Goal: Transaction & Acquisition: Purchase product/service

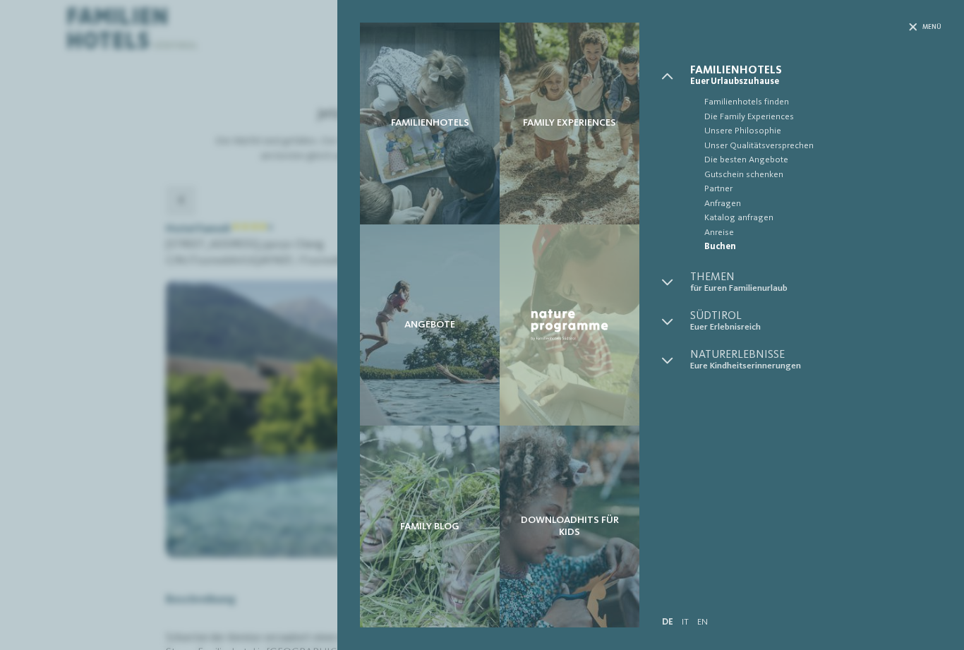
click at [687, 201] on div "Familienhotels finden Die Family Experiences" at bounding box center [801, 170] width 279 height 167
click at [855, 168] on span "Gutschein schenken" at bounding box center [822, 175] width 237 height 14
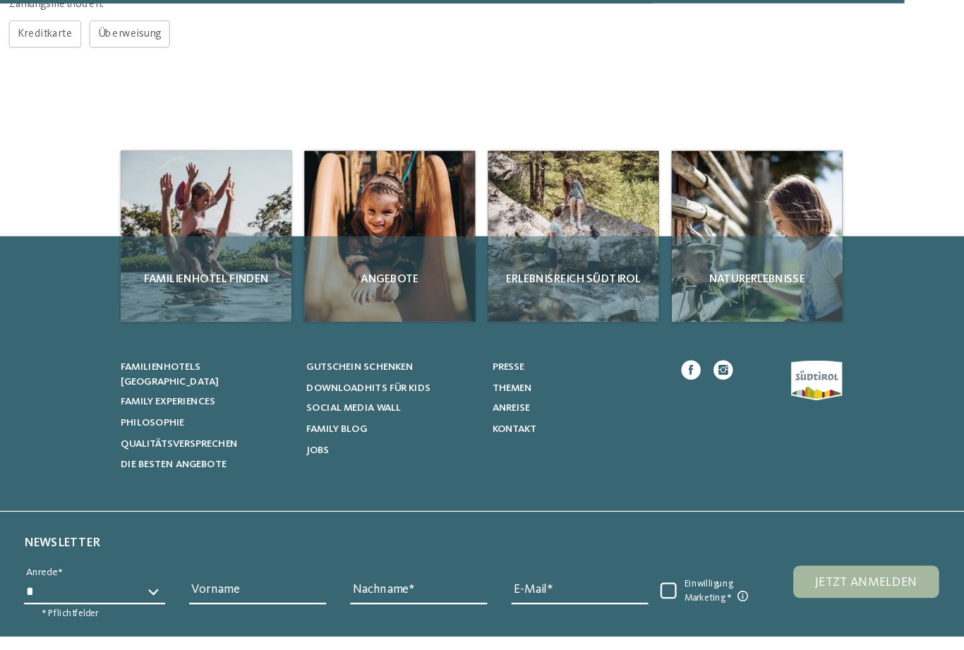
scroll to position [714, 0]
click at [201, 324] on span "Familienhotels [GEOGRAPHIC_DATA]" at bounding box center [208, 328] width 85 height 22
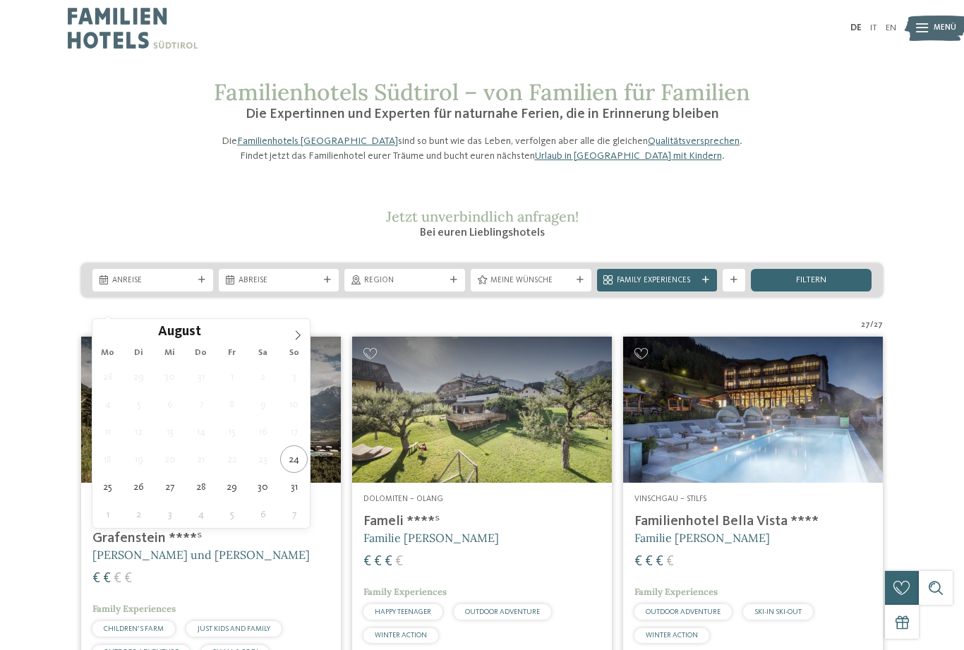
click at [301, 327] on span at bounding box center [298, 331] width 24 height 24
click at [294, 342] on span at bounding box center [298, 331] width 24 height 24
type div "27.10.2025"
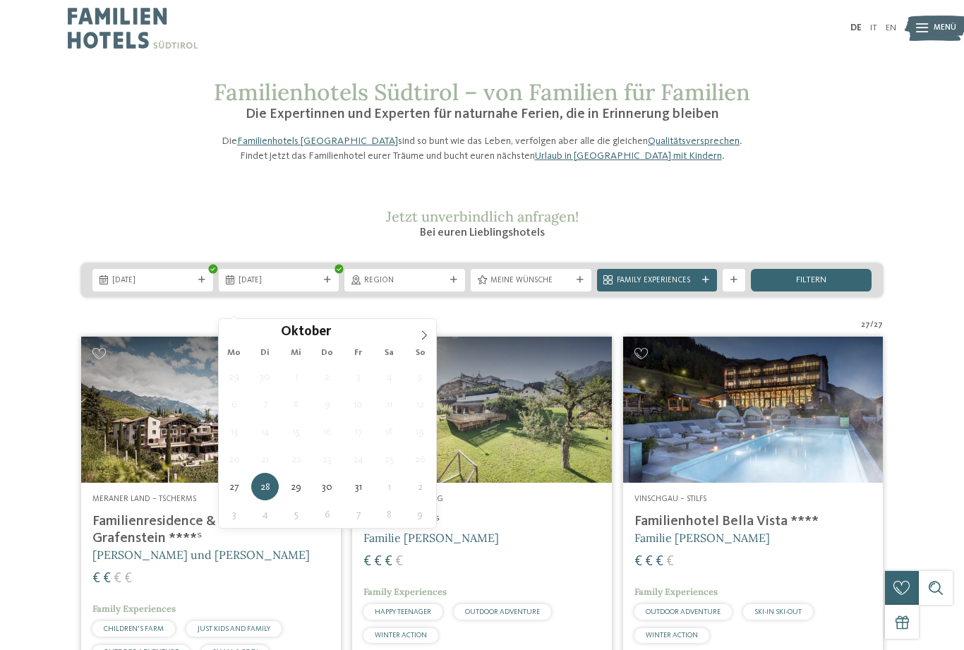
click at [428, 335] on icon at bounding box center [424, 335] width 10 height 10
type div "01.11.2025"
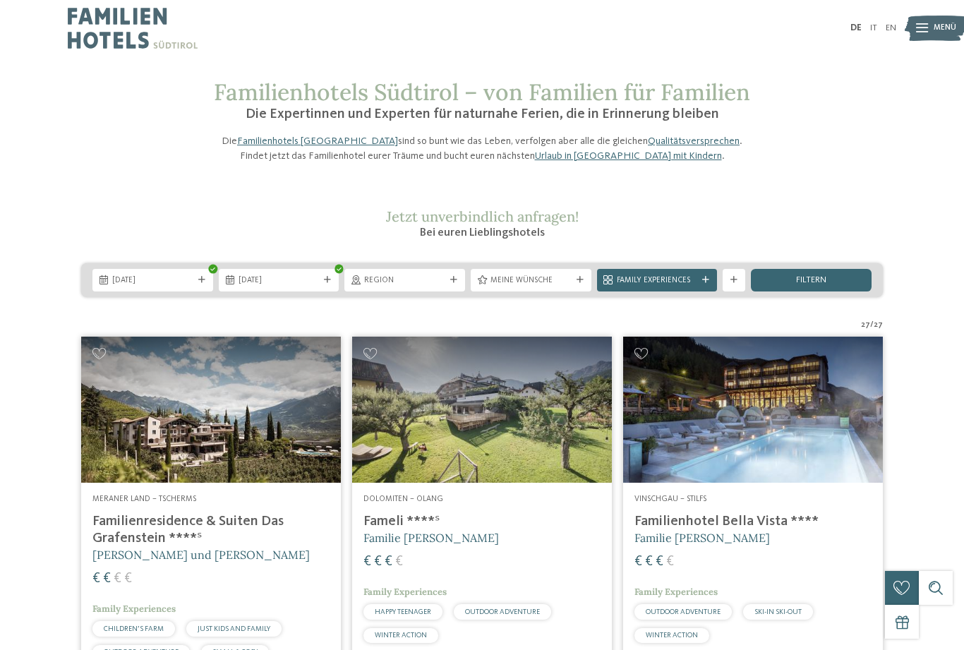
click at [816, 285] on span "filtern" at bounding box center [811, 280] width 30 height 9
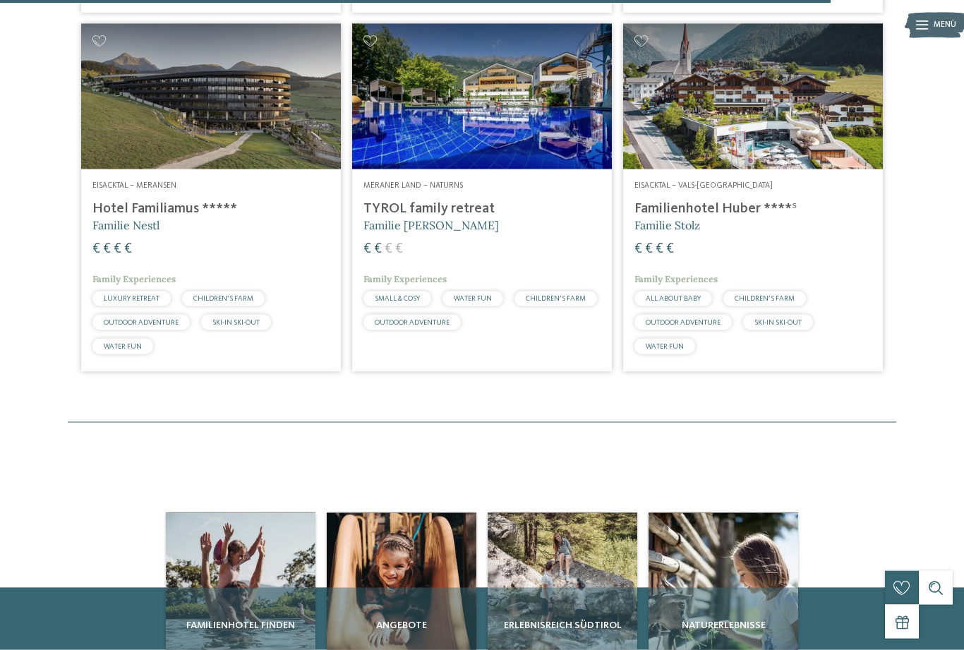
scroll to position [2218, 0]
